Goal: Task Accomplishment & Management: Manage account settings

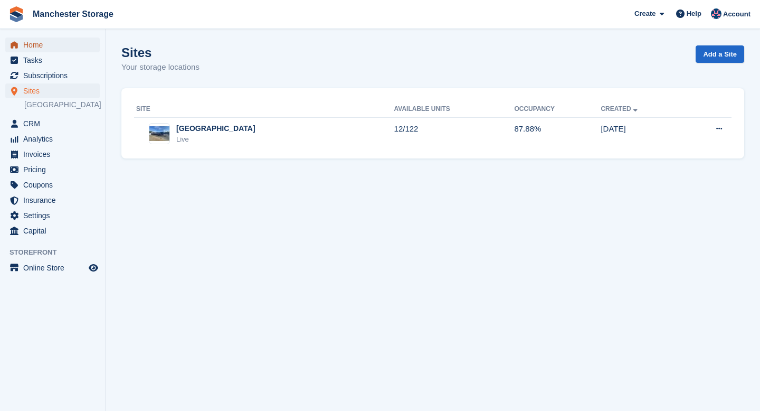
click at [39, 46] on span "Home" at bounding box center [54, 44] width 63 height 15
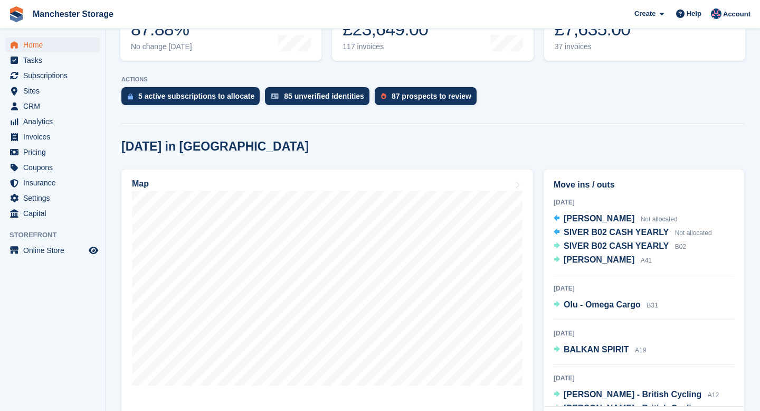
scroll to position [320, 0]
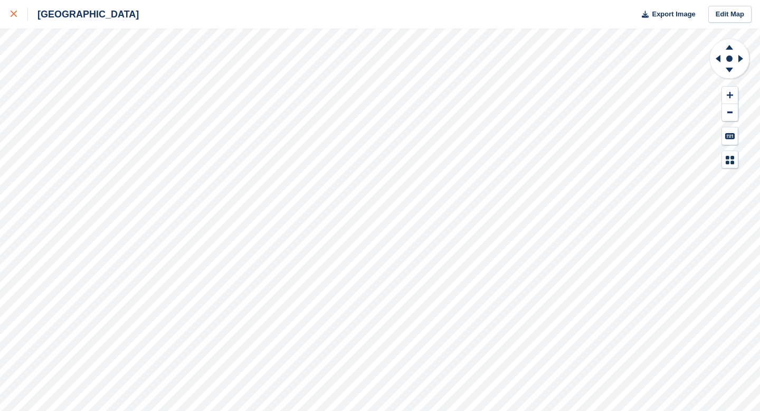
click at [6, 19] on link at bounding box center [14, 14] width 28 height 29
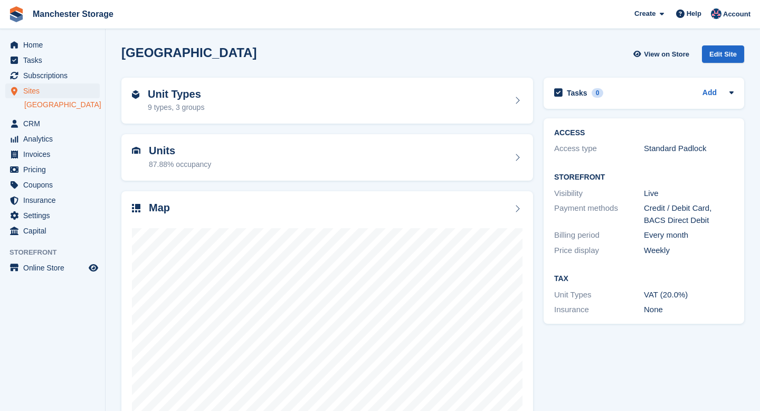
click at [737, 14] on span "Account" at bounding box center [736, 14] width 27 height 11
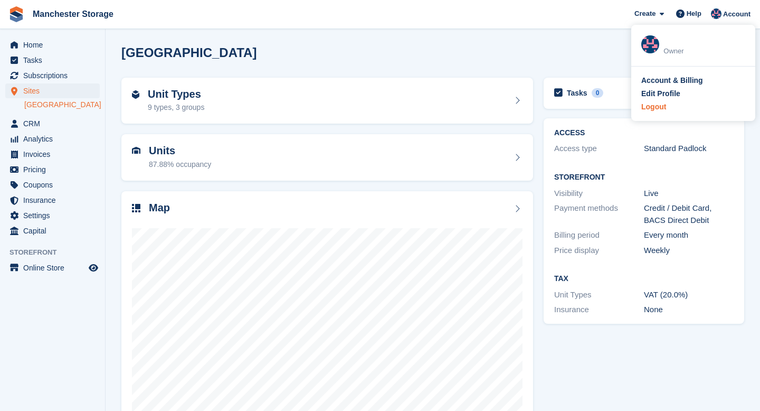
click at [655, 108] on div "Logout" at bounding box center [654, 106] width 25 height 11
